Goal: Check status: Check status

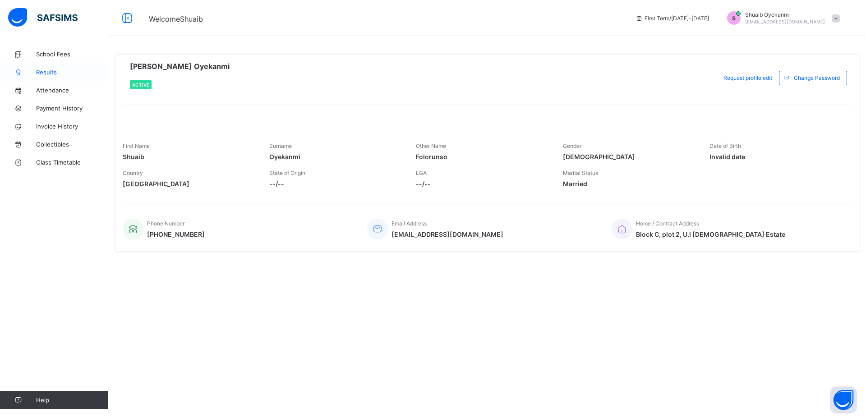
click at [52, 72] on span "Results" at bounding box center [72, 72] width 72 height 7
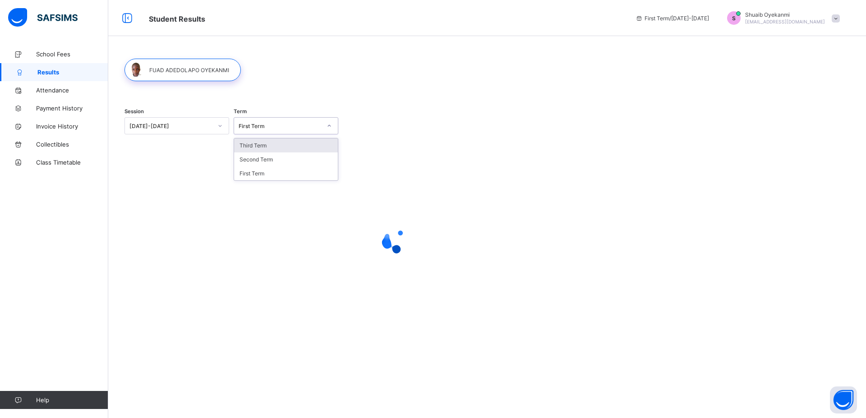
click at [331, 125] on icon at bounding box center [329, 125] width 5 height 9
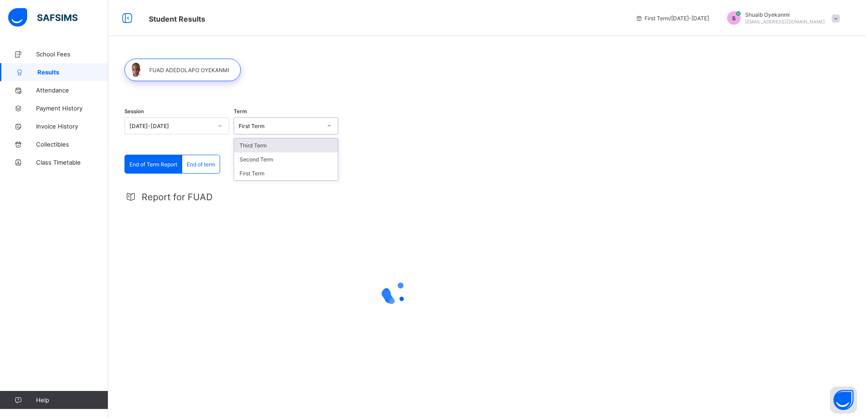
click at [260, 144] on div "Third Term" at bounding box center [286, 146] width 104 height 14
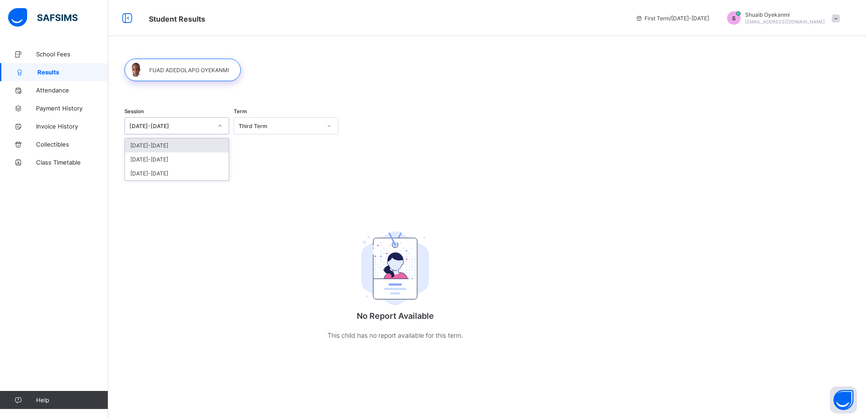
click at [221, 127] on icon at bounding box center [219, 125] width 5 height 9
click at [186, 158] on div "[DATE]-[DATE]" at bounding box center [177, 160] width 104 height 14
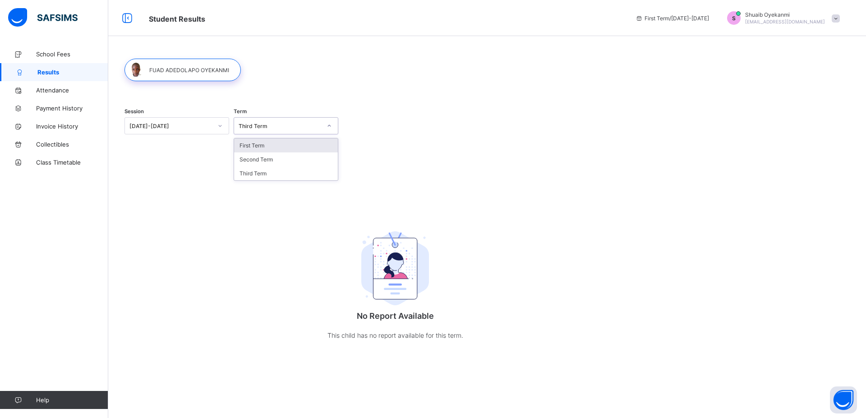
click at [328, 125] on icon at bounding box center [329, 125] width 5 height 9
click at [258, 172] on div "Third Term" at bounding box center [286, 173] width 104 height 14
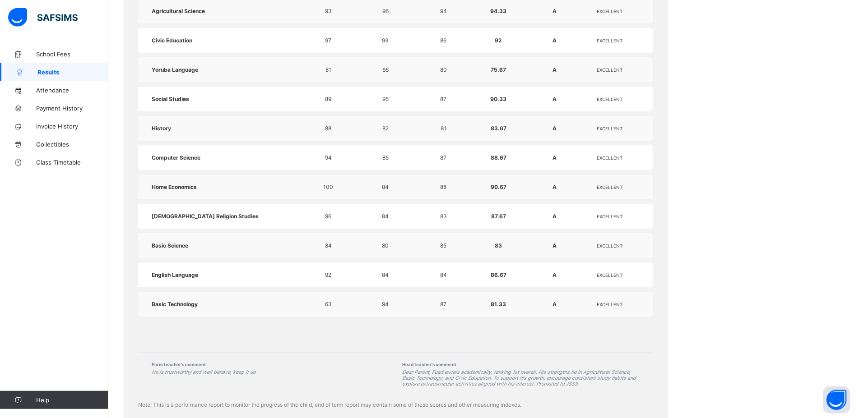
scroll to position [596, 0]
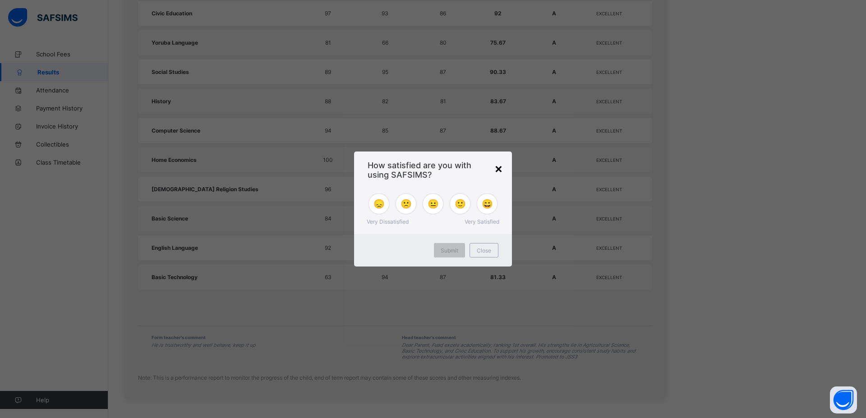
click at [499, 168] on div "×" at bounding box center [499, 168] width 9 height 15
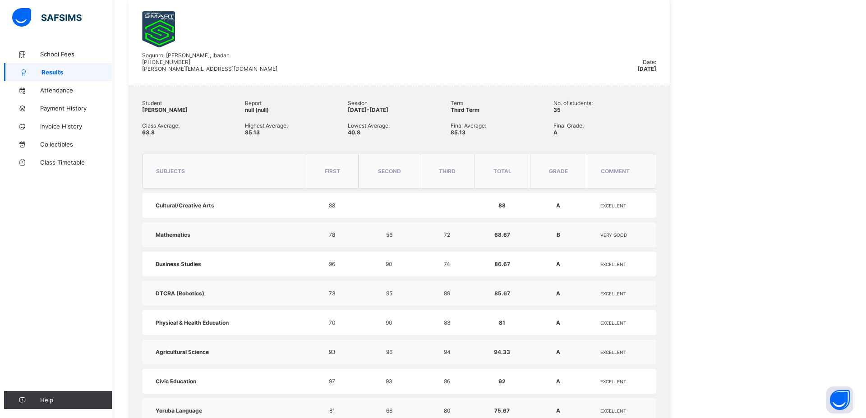
scroll to position [0, 0]
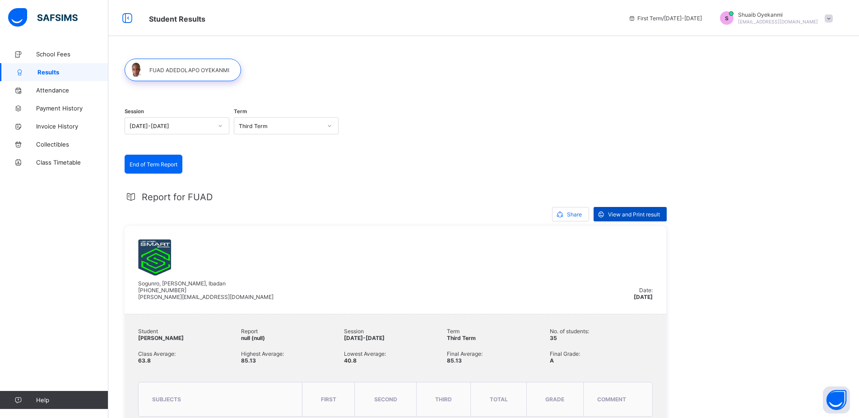
click at [625, 212] on span "View and Print result" at bounding box center [634, 214] width 52 height 7
click at [832, 17] on span at bounding box center [828, 18] width 8 height 8
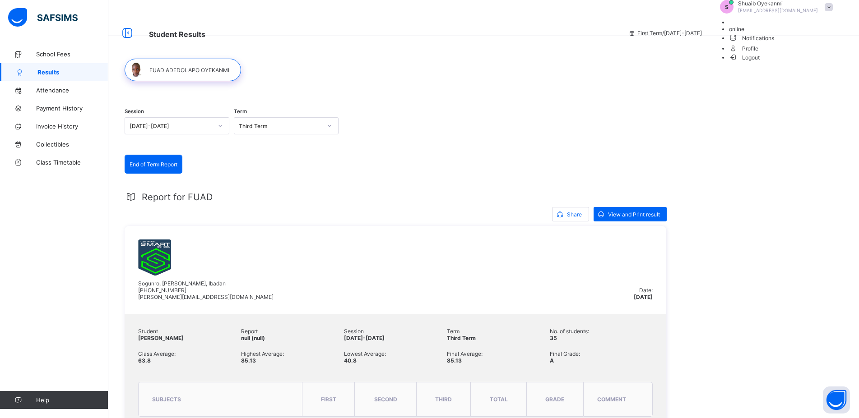
click at [760, 62] on span "Logout" at bounding box center [744, 57] width 31 height 9
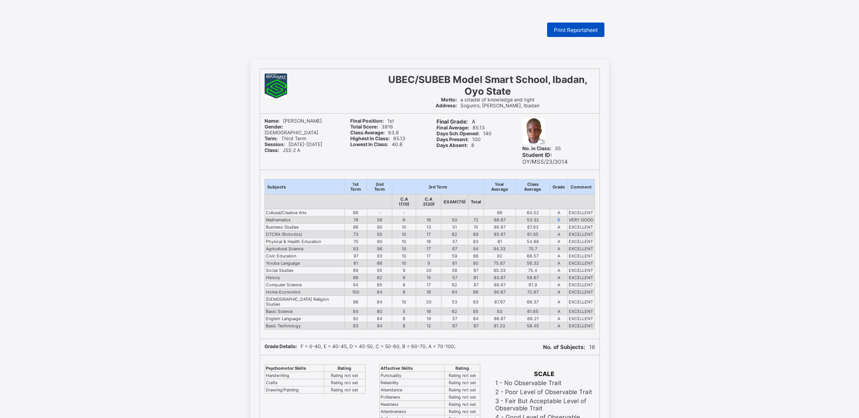
click at [584, 29] on span "Print Reportsheet" at bounding box center [576, 30] width 44 height 7
click at [579, 27] on span "Print Reportsheet" at bounding box center [576, 30] width 44 height 7
